Goal: Navigation & Orientation: Find specific page/section

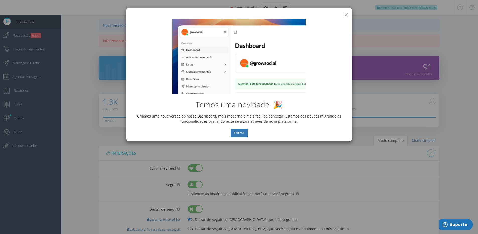
click at [346, 13] on button "×" at bounding box center [346, 14] width 4 height 7
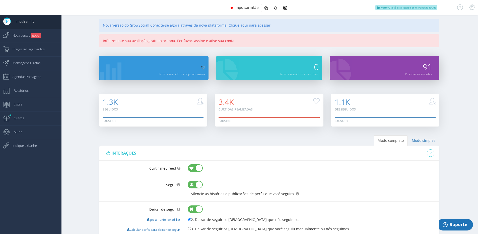
click at [195, 8] on div "impulsarmkt Ewerton, você esta logado com [PERSON_NAME]" at bounding box center [239, 7] width 403 height 15
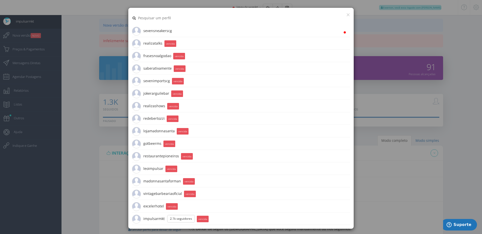
click at [203, 28] on li "sevensneakerscg 13.9K Seguidores" at bounding box center [241, 31] width 218 height 13
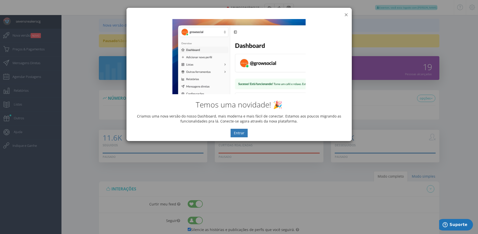
click at [346, 13] on button "×" at bounding box center [346, 14] width 4 height 7
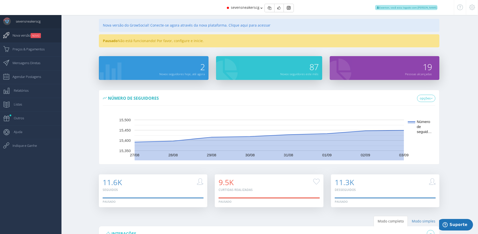
click at [36, 37] on small "NOVO" at bounding box center [36, 35] width 10 height 5
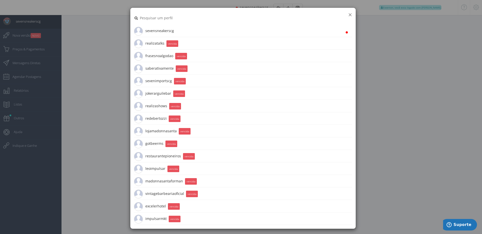
click at [348, 12] on button "×" at bounding box center [350, 14] width 4 height 7
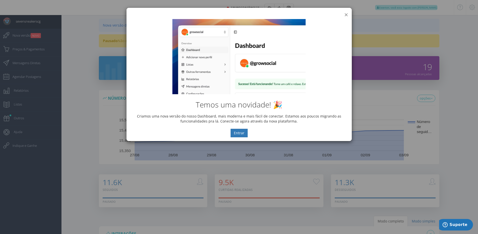
click at [347, 14] on button "×" at bounding box center [346, 14] width 4 height 7
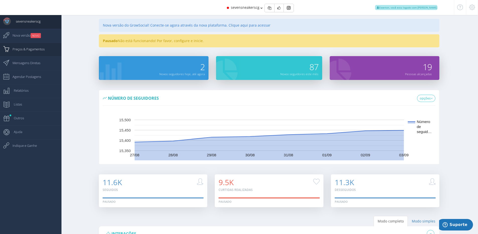
click at [54, 50] on link "Preços & Pagamentos" at bounding box center [30, 50] width 61 height 14
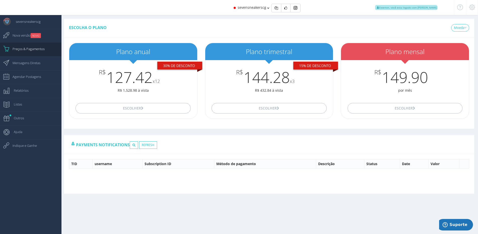
click at [472, 9] on icon at bounding box center [472, 8] width 6 height 4
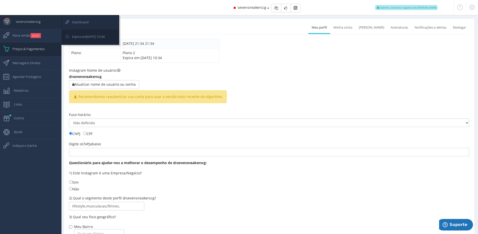
click at [78, 21] on span "Dashboard" at bounding box center [78, 22] width 22 height 13
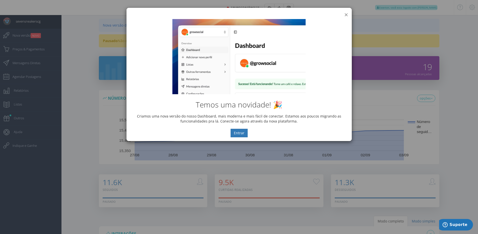
click at [346, 14] on button "×" at bounding box center [346, 14] width 4 height 7
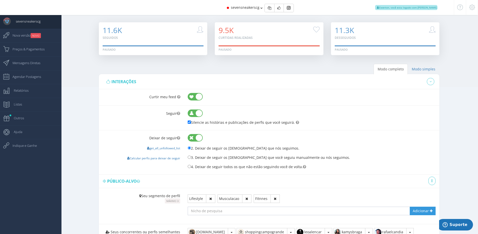
scroll to position [16, 0]
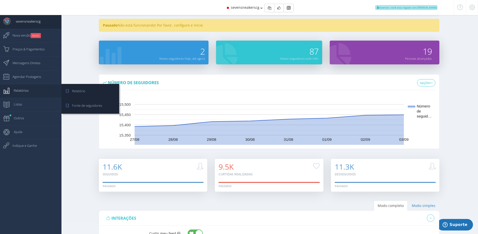
click at [36, 92] on link "Relatórios" at bounding box center [30, 91] width 61 height 14
click at [86, 88] on link "Relatório" at bounding box center [90, 92] width 56 height 14
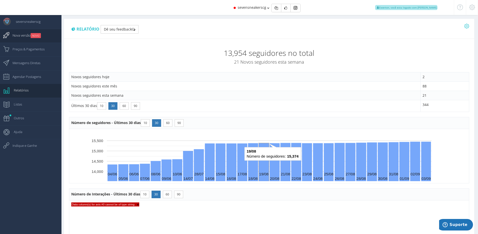
click at [38, 38] on small "NOVO" at bounding box center [36, 35] width 10 height 5
